Goal: Check status: Check status

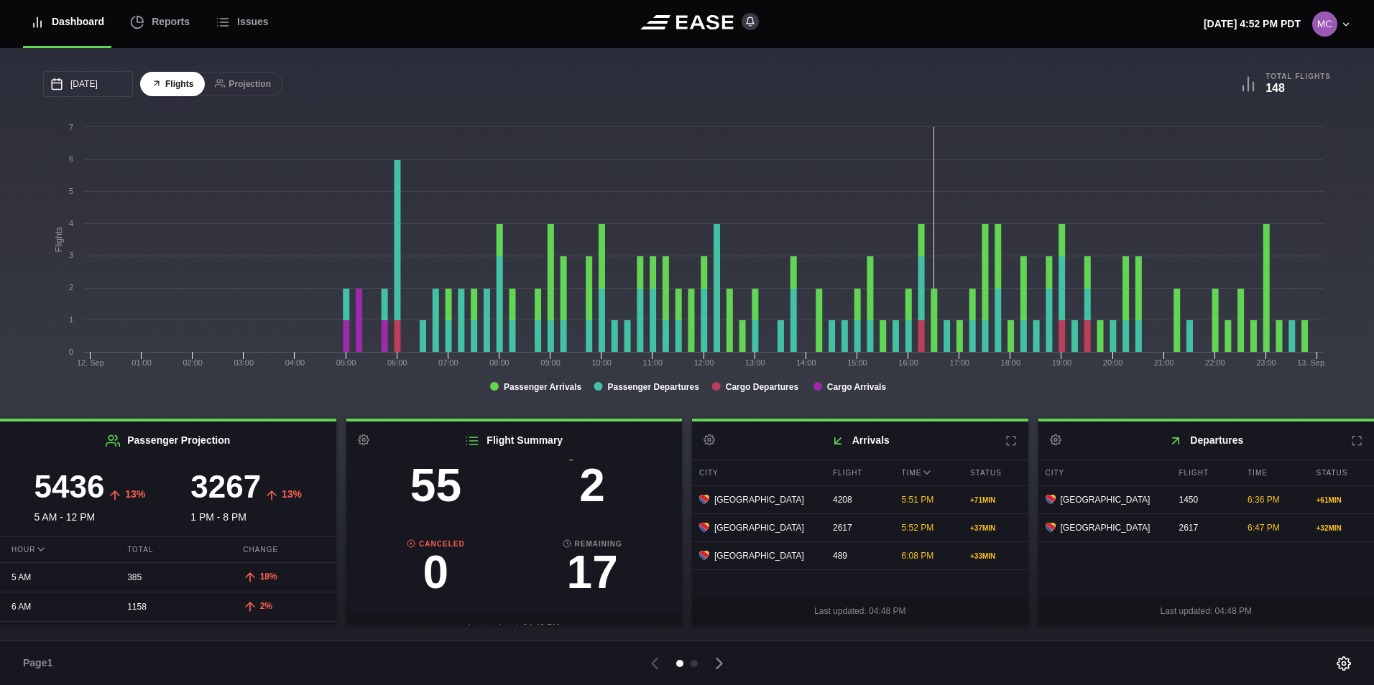
scroll to position [144, 0]
click at [581, 474] on h3 "2" at bounding box center [592, 474] width 157 height 46
select select "DELAYED"
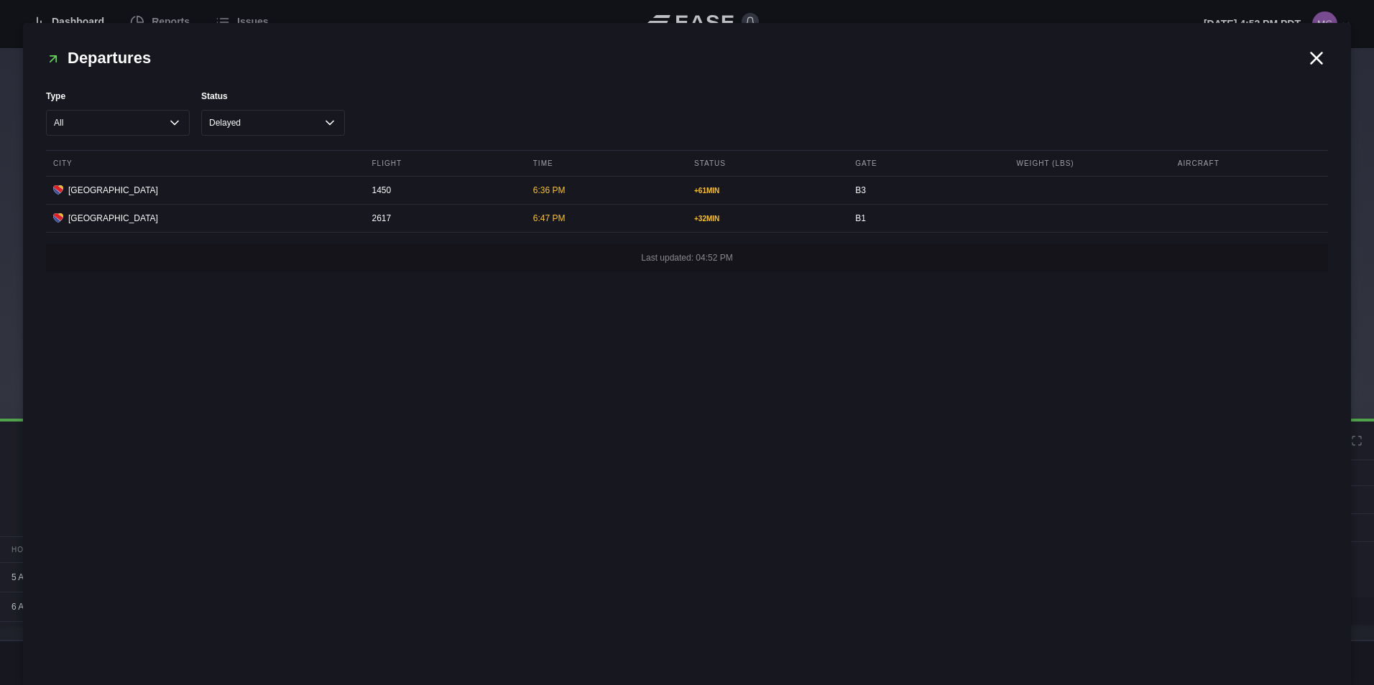
click at [1319, 68] on icon at bounding box center [1317, 58] width 22 height 22
